Goal: Ask a question: Seek information or help from site administrators or community

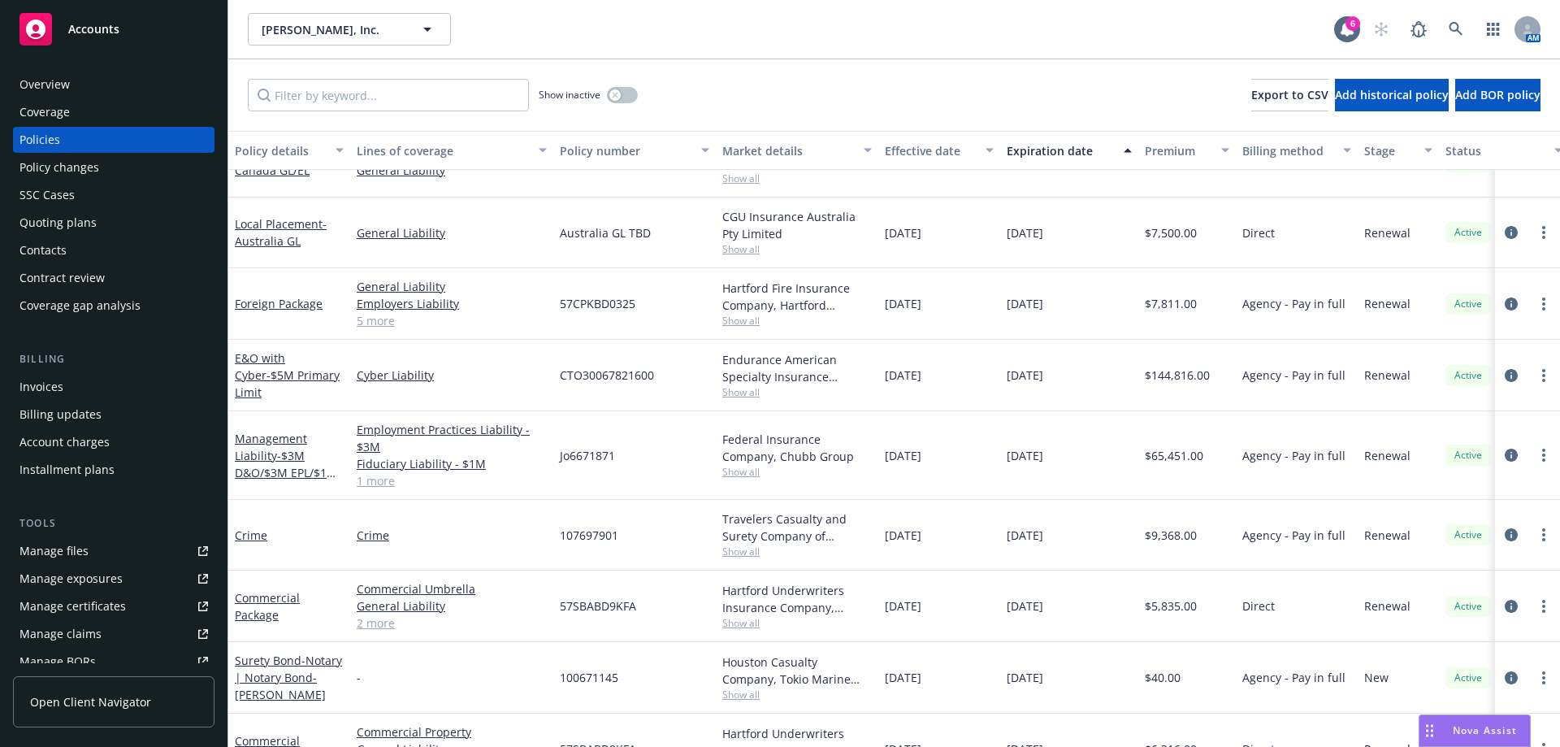
scroll to position [1263, 0]
click at [44, 96] on div "Overview" at bounding box center [44, 84] width 50 height 26
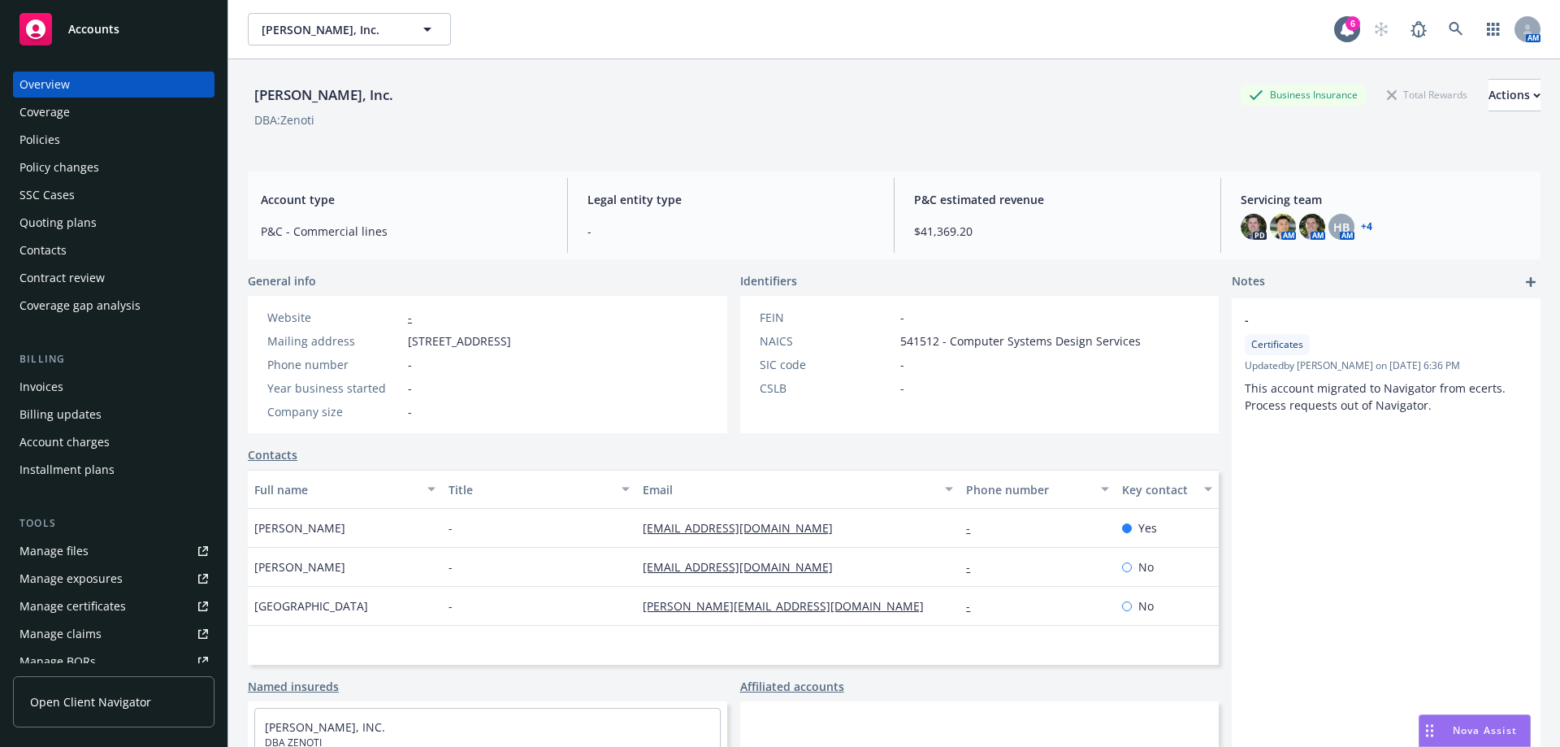
click at [1495, 726] on span "Nova Assist" at bounding box center [1485, 730] width 64 height 14
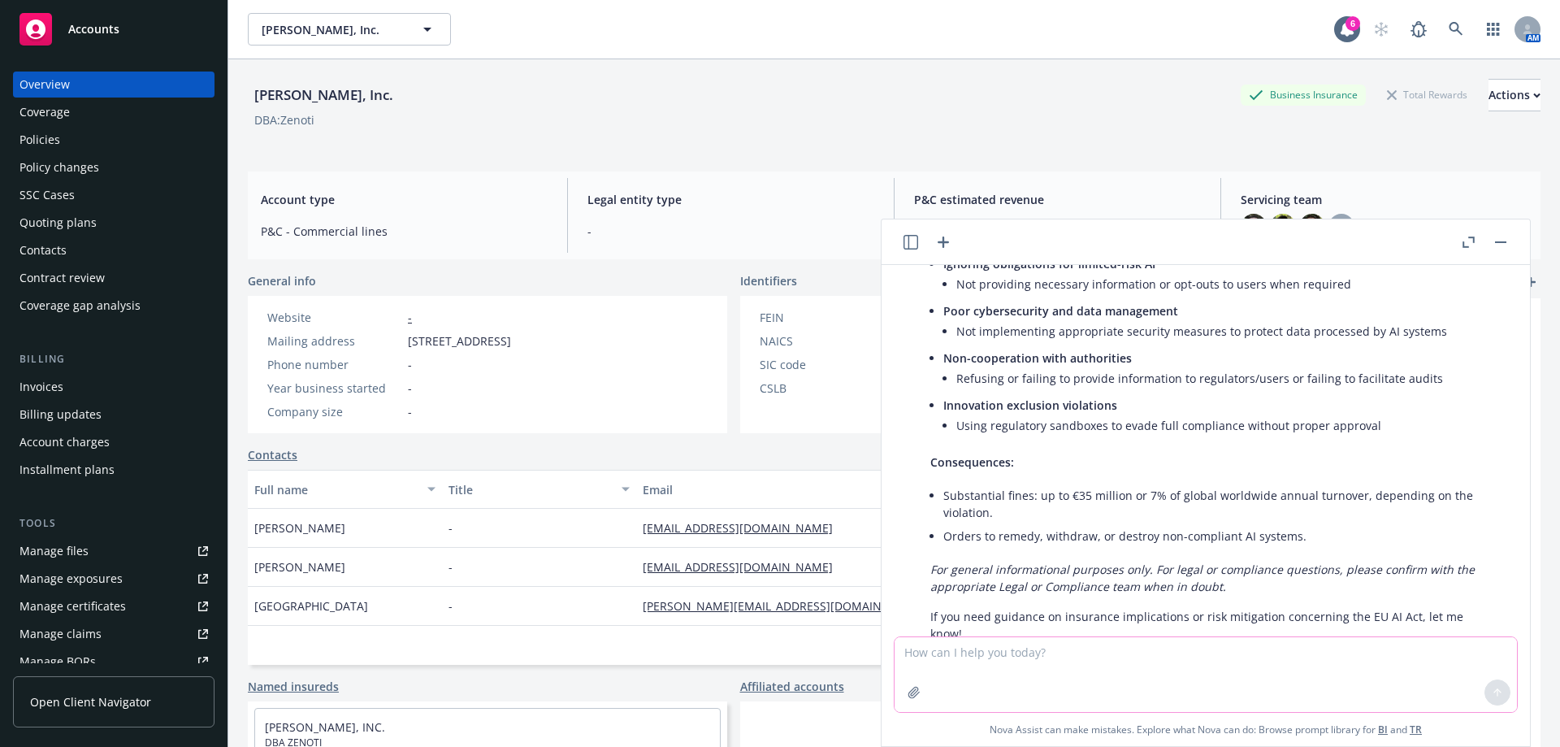
click at [1020, 659] on textarea at bounding box center [1206, 674] width 622 height 75
paste textarea "what does coca cola sales and services do"
type textarea "what does coca cola sales and services do"
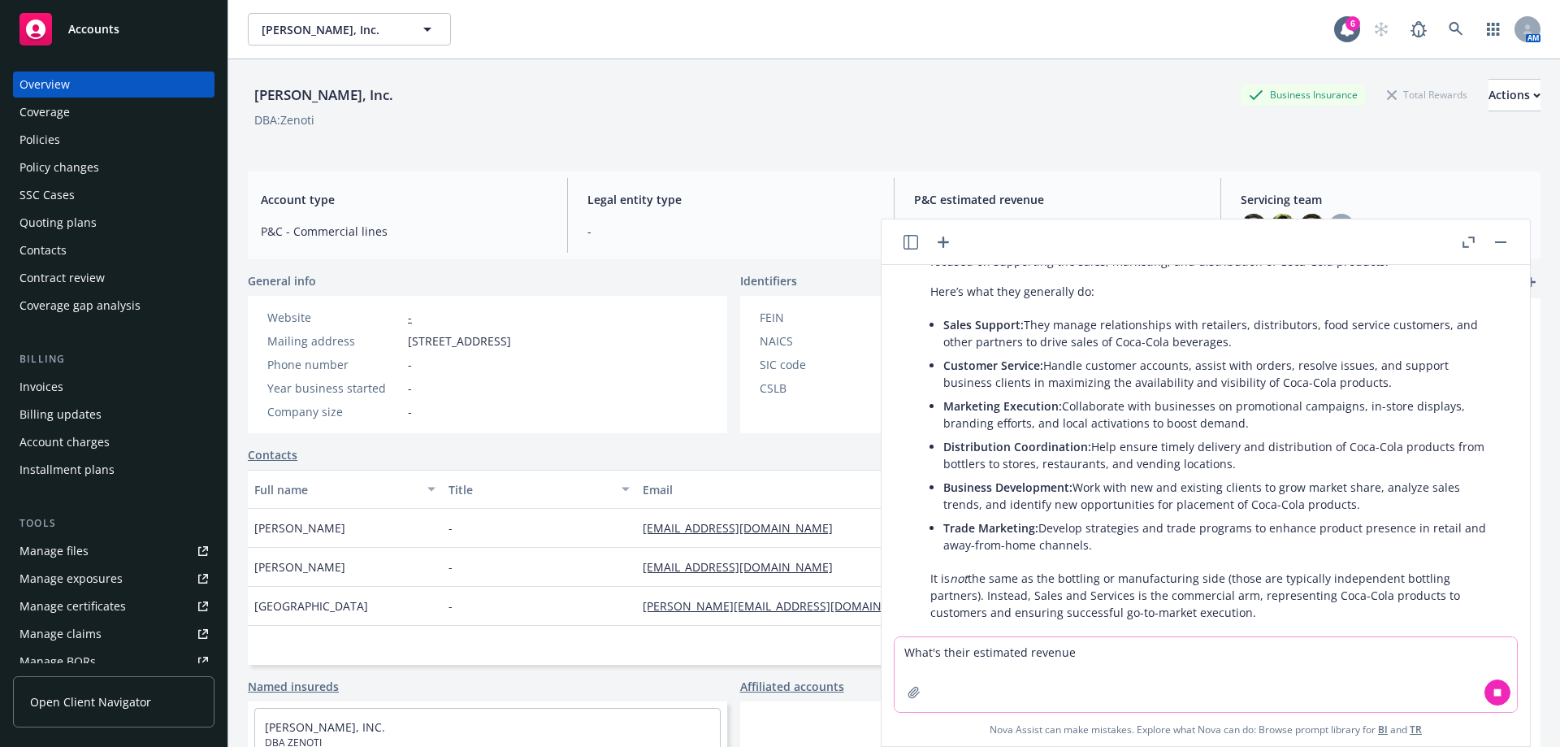
scroll to position [1761, 0]
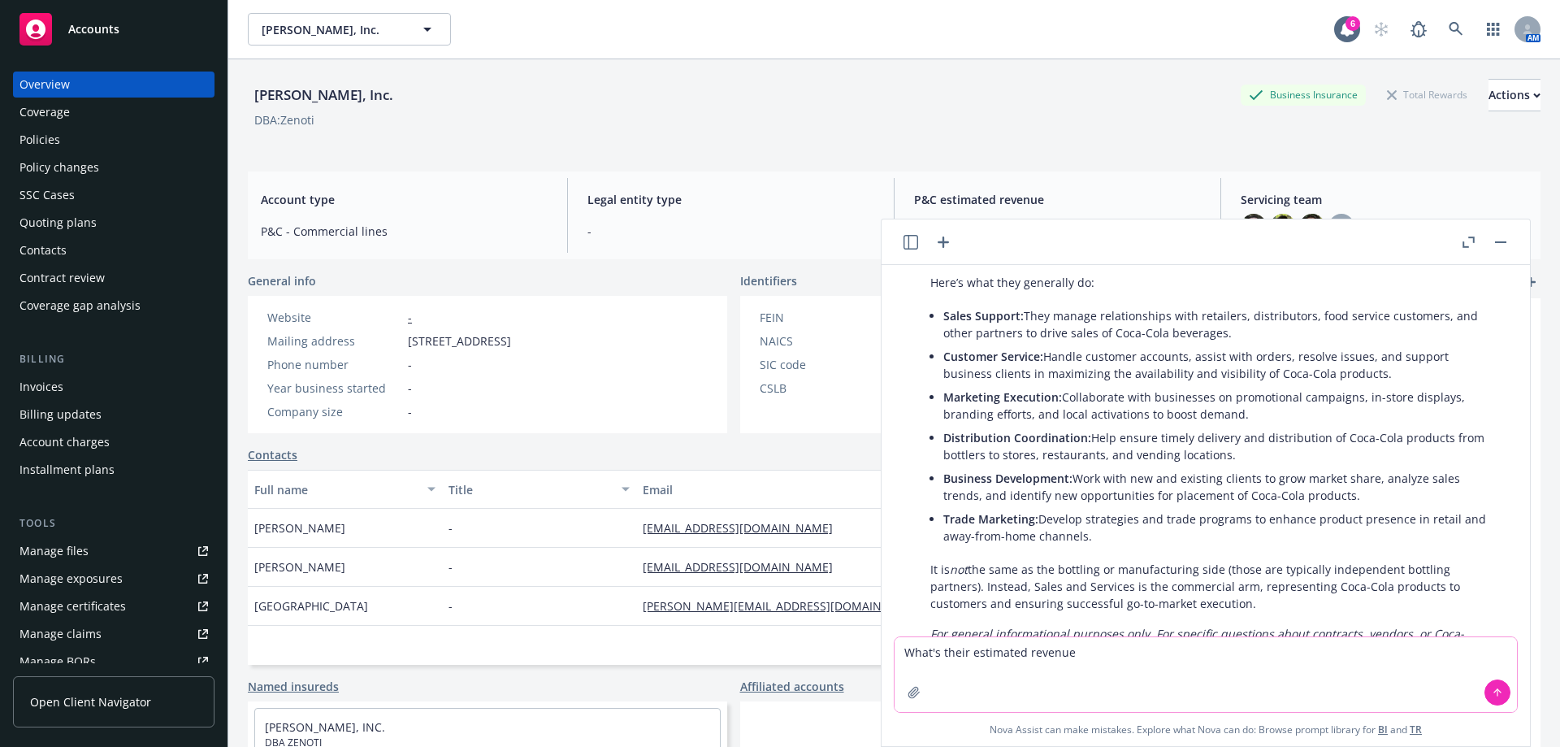
type textarea "What's their estimated revenue"
click at [1490, 690] on button at bounding box center [1497, 692] width 26 height 26
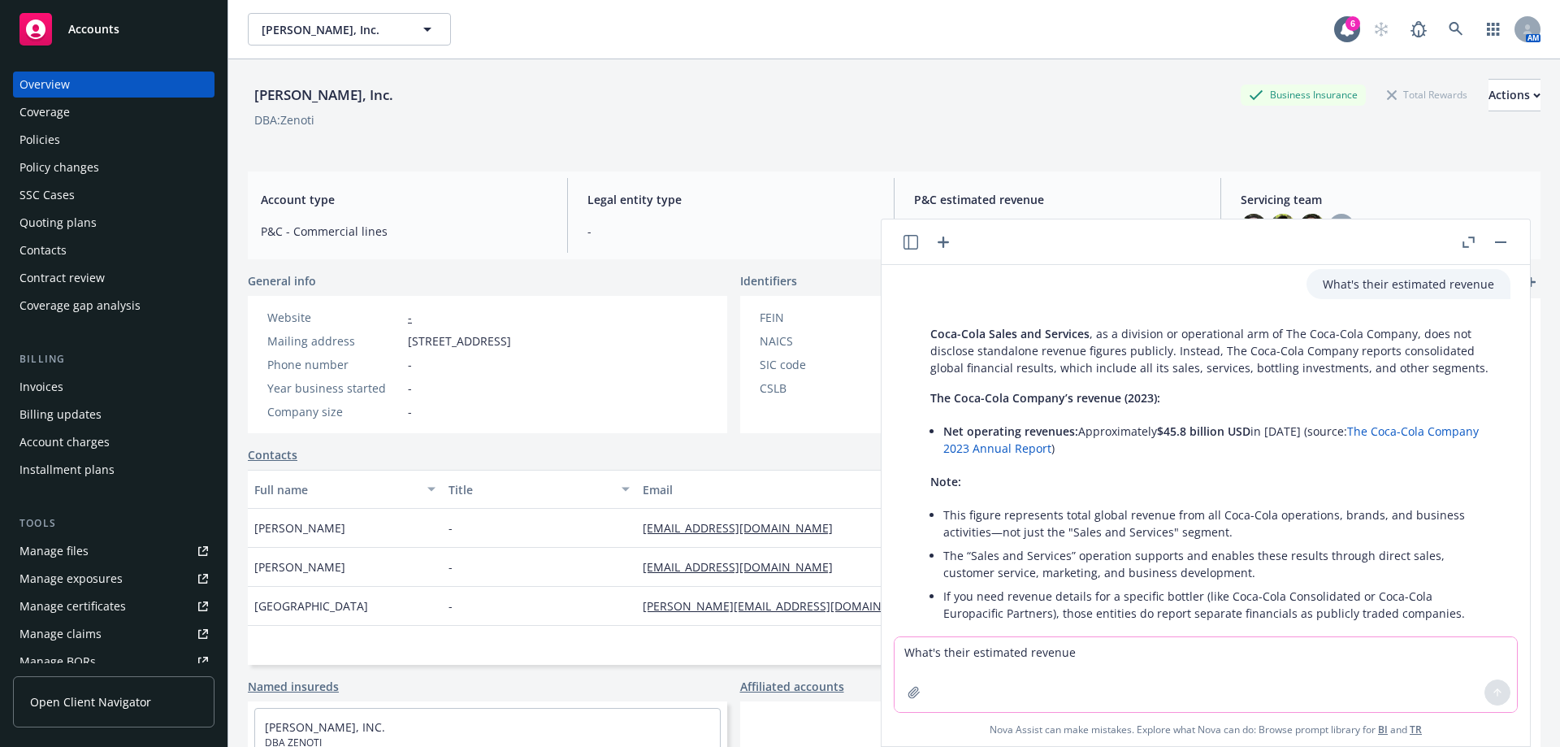
scroll to position [2241, 0]
